Goal: Transaction & Acquisition: Purchase product/service

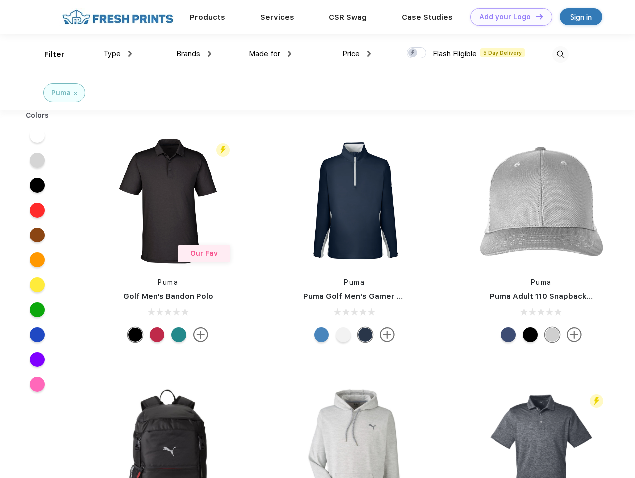
click at [507, 17] on link "Add your Logo Design Tool" at bounding box center [511, 16] width 82 height 17
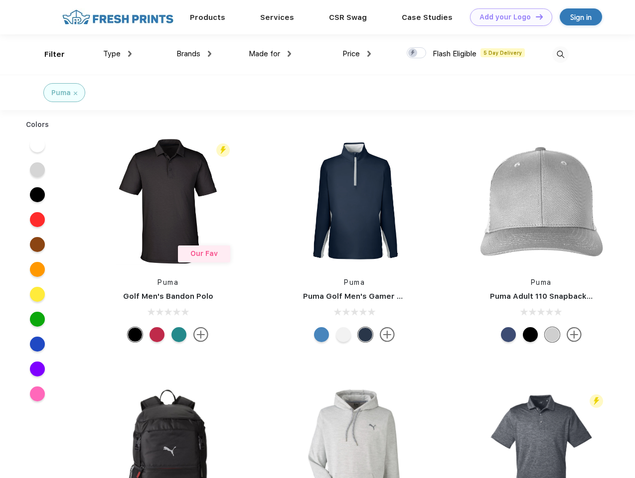
click at [0, 0] on div "Design Tool" at bounding box center [0, 0] width 0 height 0
click at [535, 16] on link "Add your Logo Design Tool" at bounding box center [511, 16] width 82 height 17
click at [48, 54] on div "Filter" at bounding box center [54, 54] width 20 height 11
click at [118, 54] on span "Type" at bounding box center [111, 53] width 17 height 9
click at [194, 54] on span "Brands" at bounding box center [188, 53] width 24 height 9
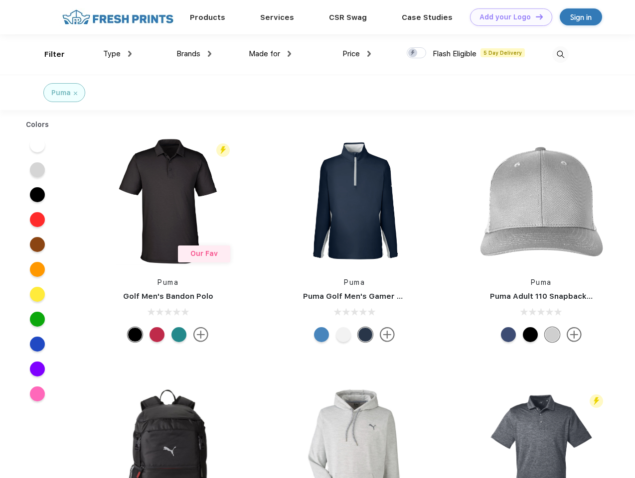
click at [270, 54] on span "Made for" at bounding box center [264, 53] width 31 height 9
click at [357, 54] on span "Price" at bounding box center [350, 53] width 17 height 9
click at [416, 53] on div at bounding box center [416, 52] width 19 height 11
click at [413, 53] on input "checkbox" at bounding box center [410, 50] width 6 height 6
click at [560, 54] on img at bounding box center [560, 54] width 16 height 16
